Goal: Find contact information: Find contact information

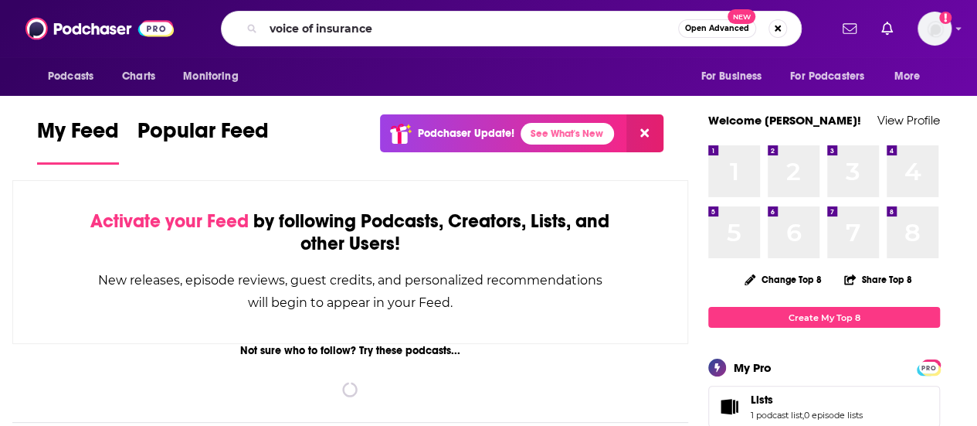
type input "voice of insurance"
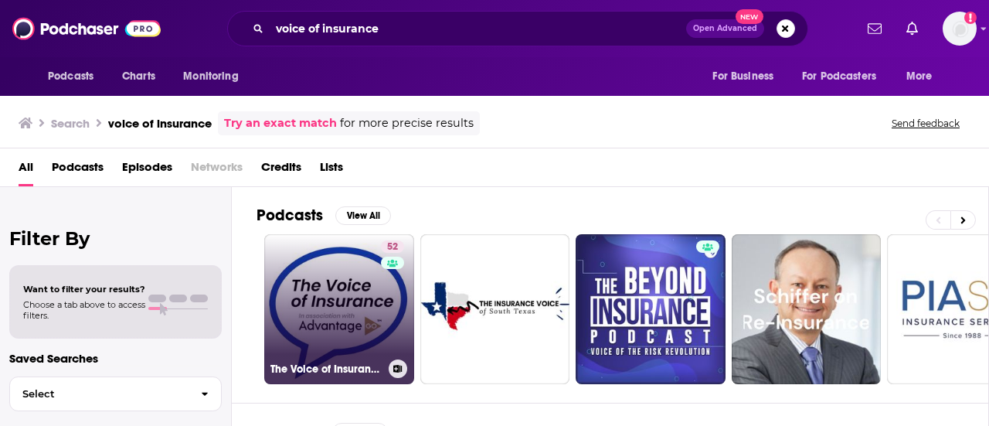
click at [321, 294] on link "52 The Voice of Insurance" at bounding box center [339, 309] width 150 height 150
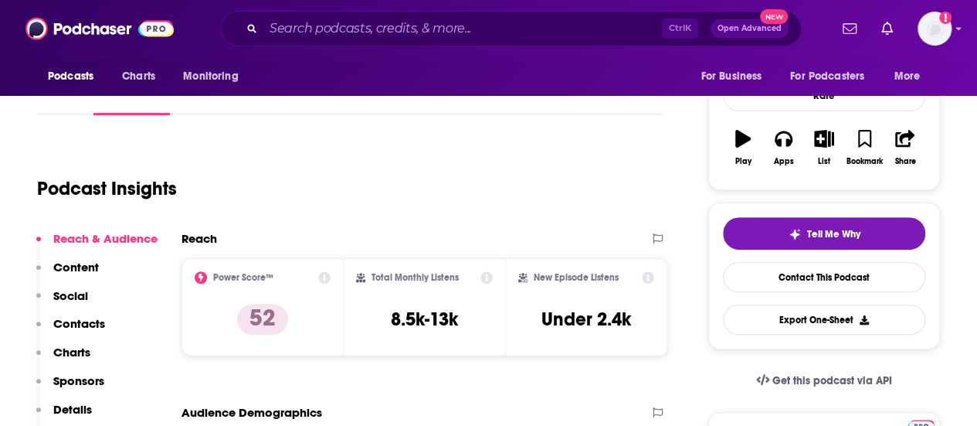
scroll to position [232, 0]
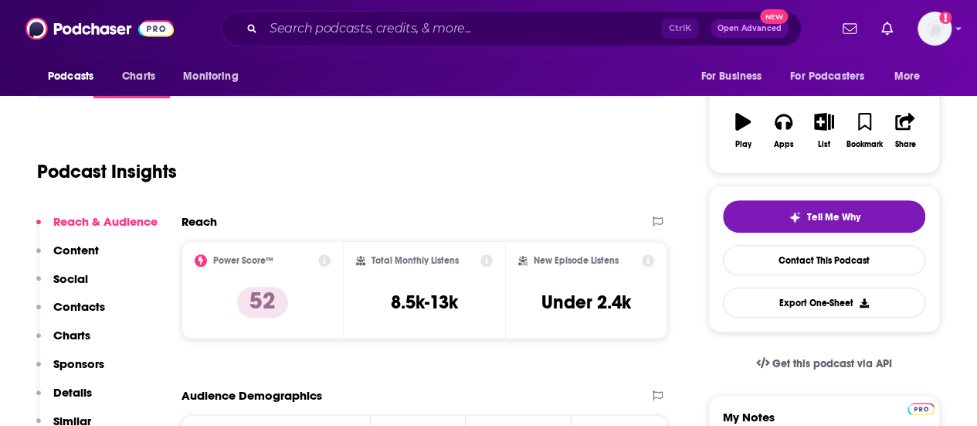
click at [85, 307] on p "Contacts" at bounding box center [79, 306] width 52 height 15
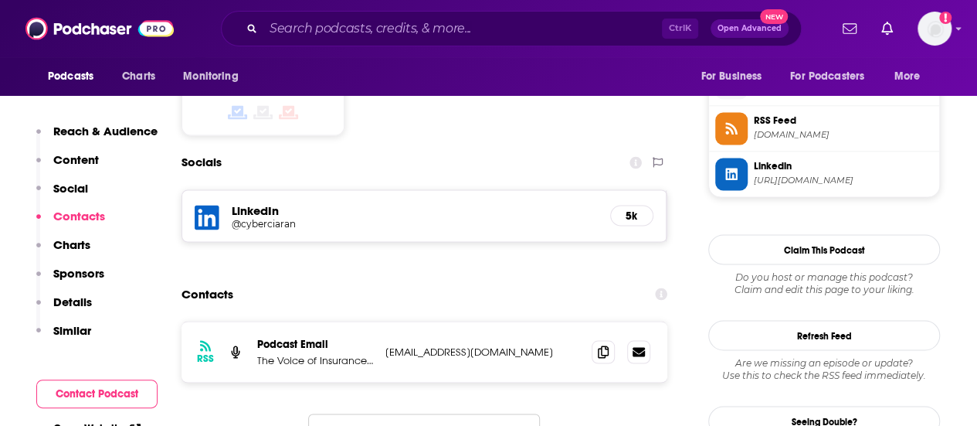
scroll to position [1272, 0]
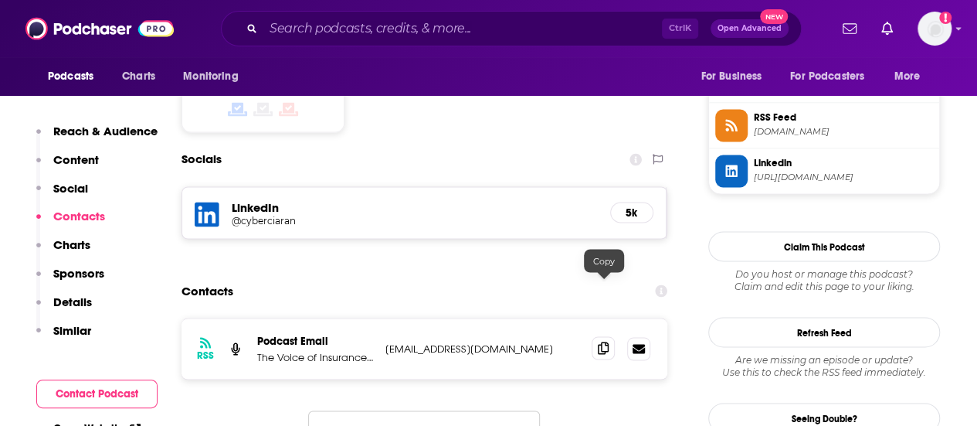
click at [606, 341] on icon at bounding box center [603, 347] width 11 height 12
